Goal: Information Seeking & Learning: Find specific fact

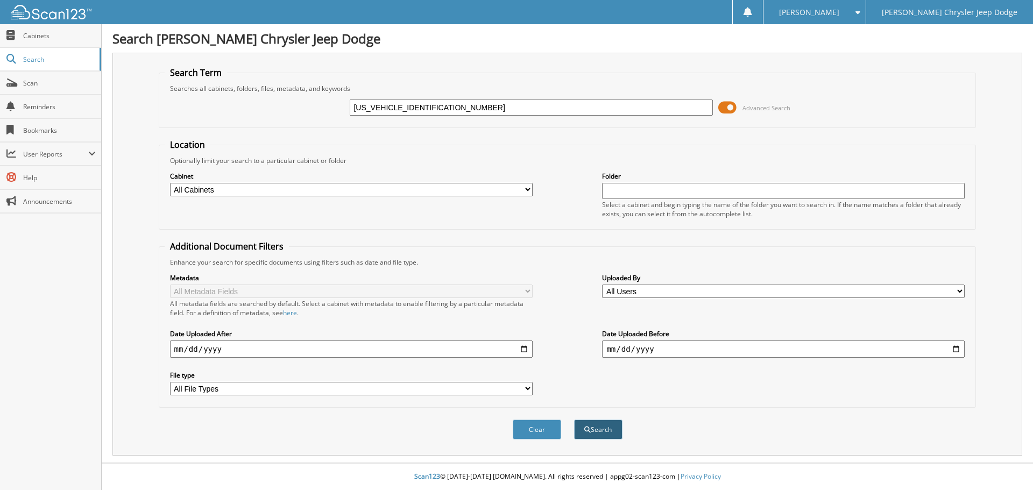
type input "[US_VEHICLE_IDENTIFICATION_NUMBER]"
click at [587, 433] on span "submit" at bounding box center [587, 430] width 6 height 6
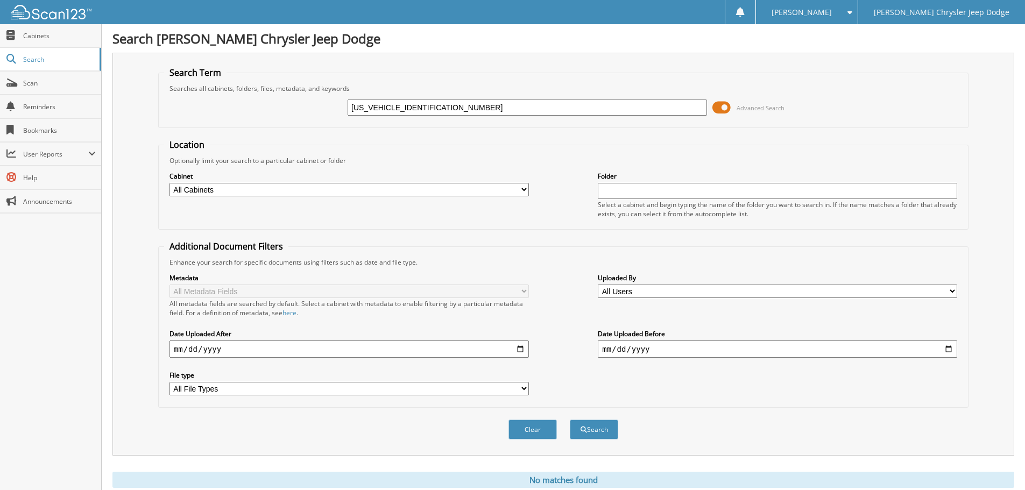
drag, startPoint x: 392, startPoint y: 110, endPoint x: 326, endPoint y: 115, distance: 66.4
click at [326, 115] on div "2C3KA43R78H105542 Advanced Search" at bounding box center [563, 107] width 799 height 29
type input "8H105542"
click at [570, 420] on button "Search" at bounding box center [594, 430] width 48 height 20
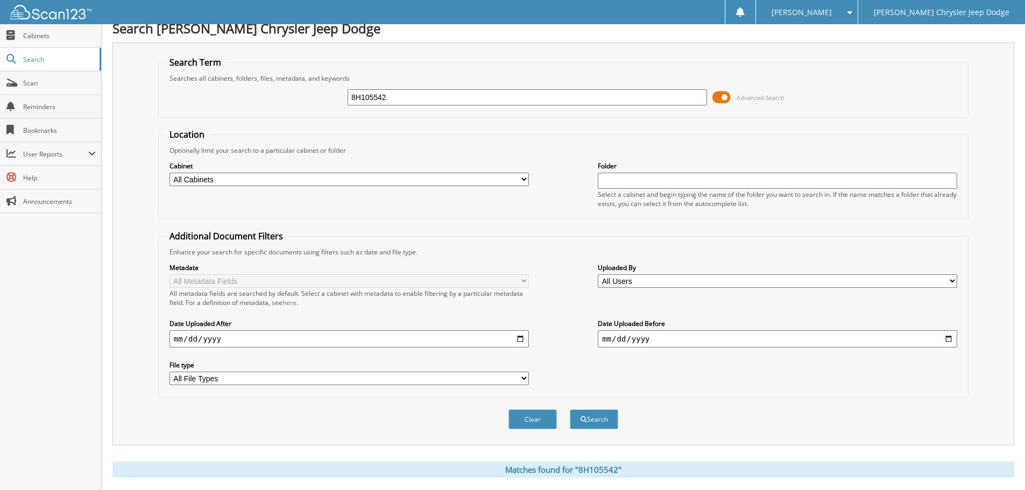
scroll to position [171, 0]
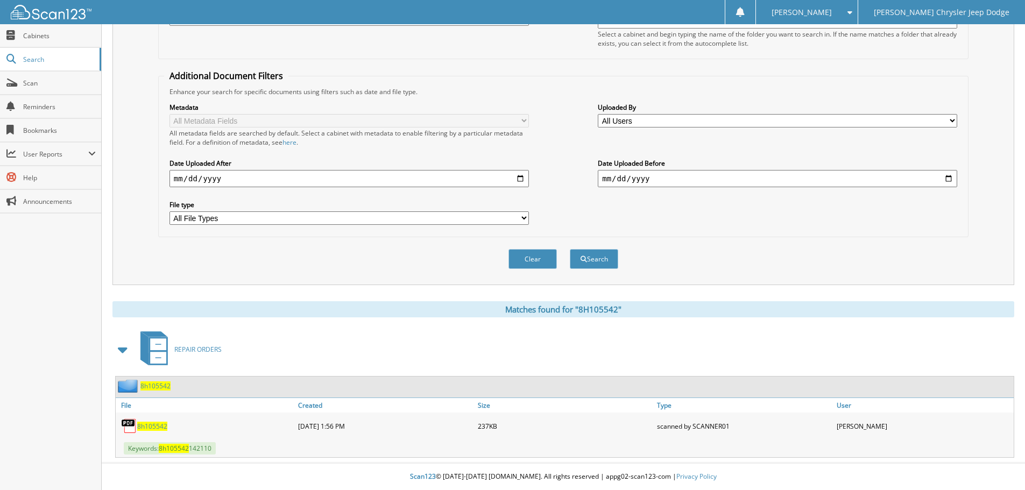
click at [150, 425] on span "8h105542" at bounding box center [152, 426] width 30 height 9
